Goal: Use online tool/utility

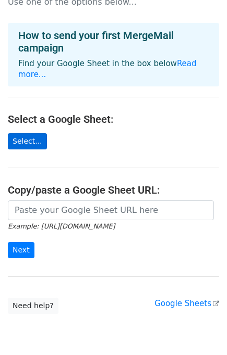
scroll to position [60, 0]
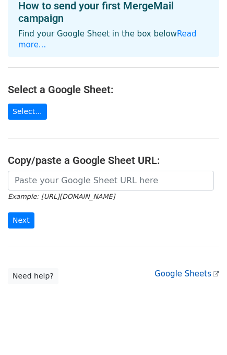
click at [183, 269] on link "Google Sheets" at bounding box center [186, 273] width 65 height 9
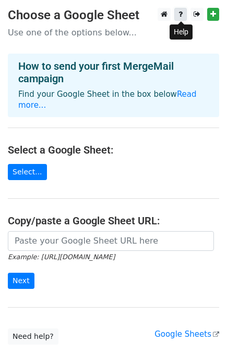
click at [176, 18] on link at bounding box center [180, 14] width 12 height 13
